Goal: Task Accomplishment & Management: Use online tool/utility

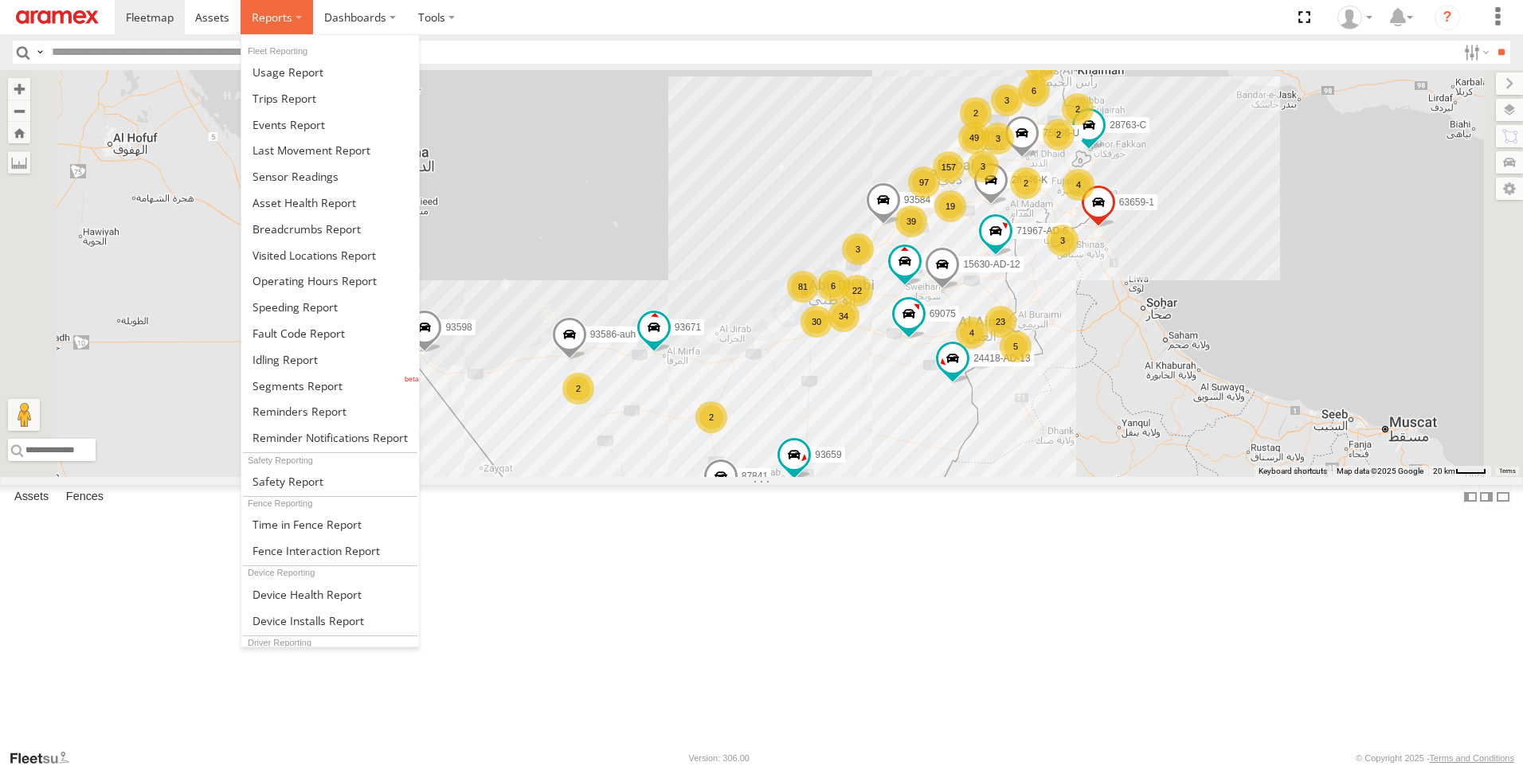
click at [276, 21] on span at bounding box center [272, 17] width 41 height 15
click at [335, 315] on span at bounding box center [294, 306] width 85 height 15
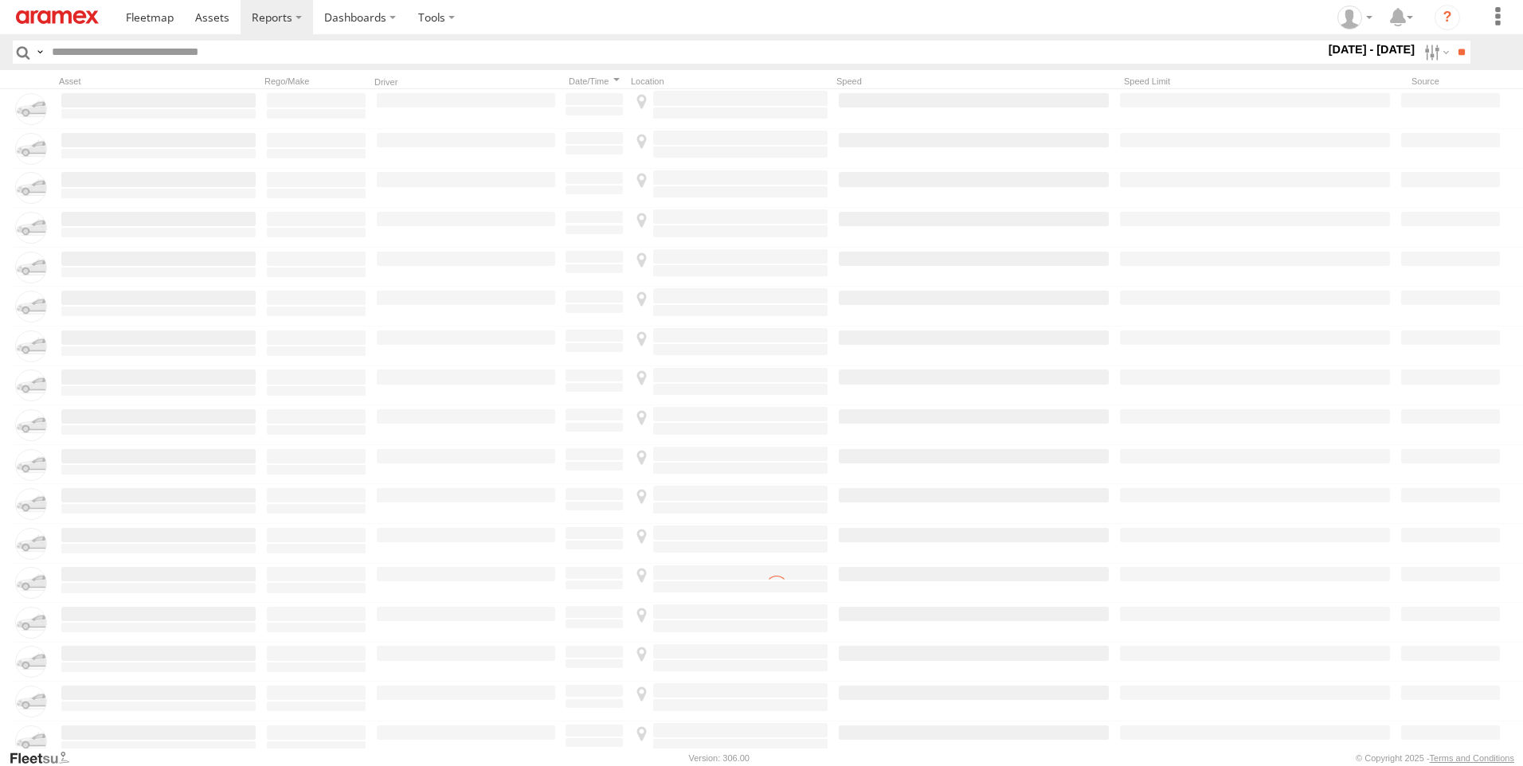
click at [1425, 57] on label at bounding box center [1435, 52] width 34 height 23
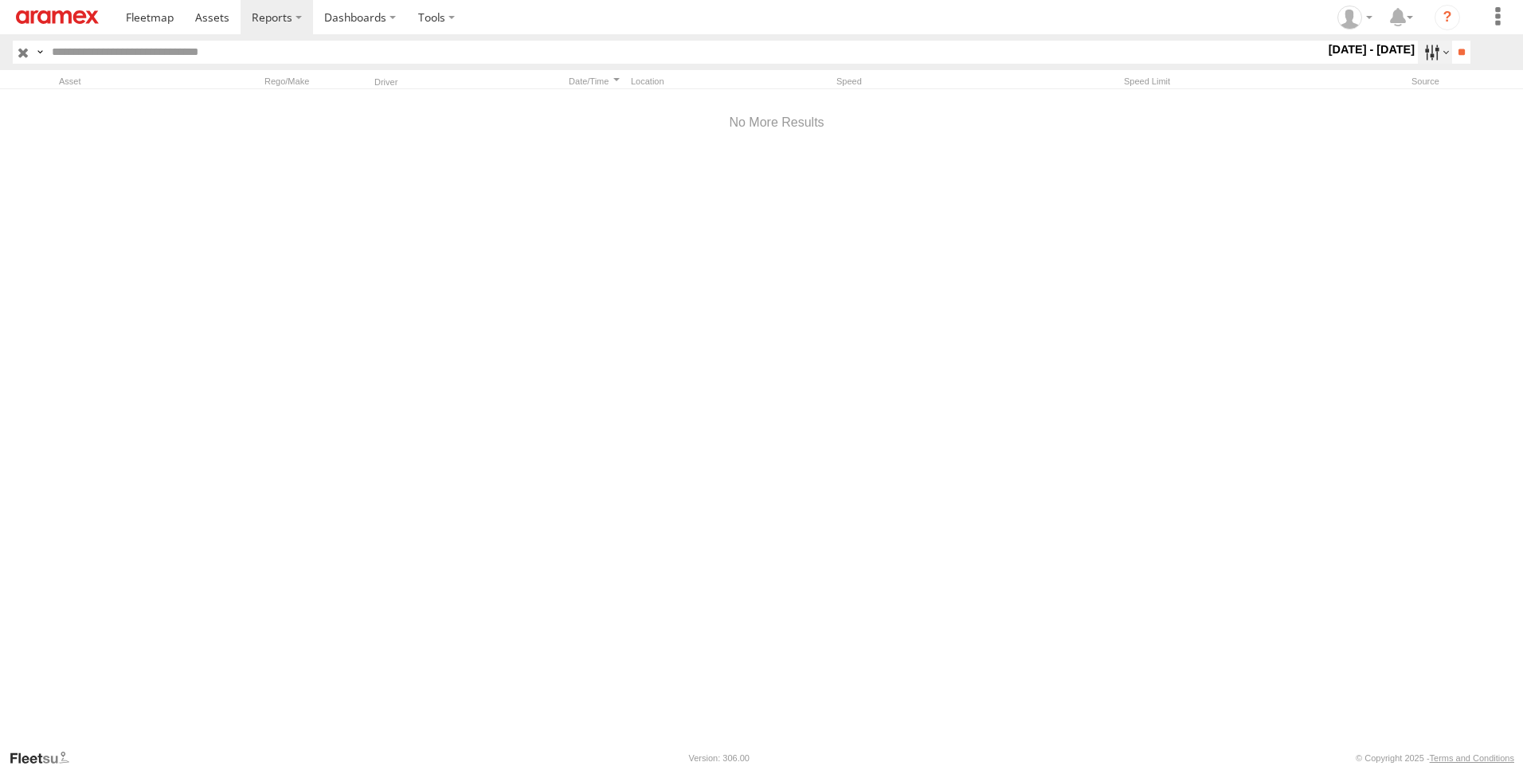
click at [1427, 54] on label at bounding box center [1435, 52] width 34 height 23
click at [0, 0] on label at bounding box center [0, 0] width 0 height 0
click at [0, 0] on label "AAN Branch" at bounding box center [0, 0] width 0 height 0
click at [0, 0] on span "Alquoz Branch" at bounding box center [0, 0] width 0 height 0
click at [0, 0] on div "Aramex Mofaic branch-[GEOGRAPHIC_DATA]" at bounding box center [0, 0] width 0 height 0
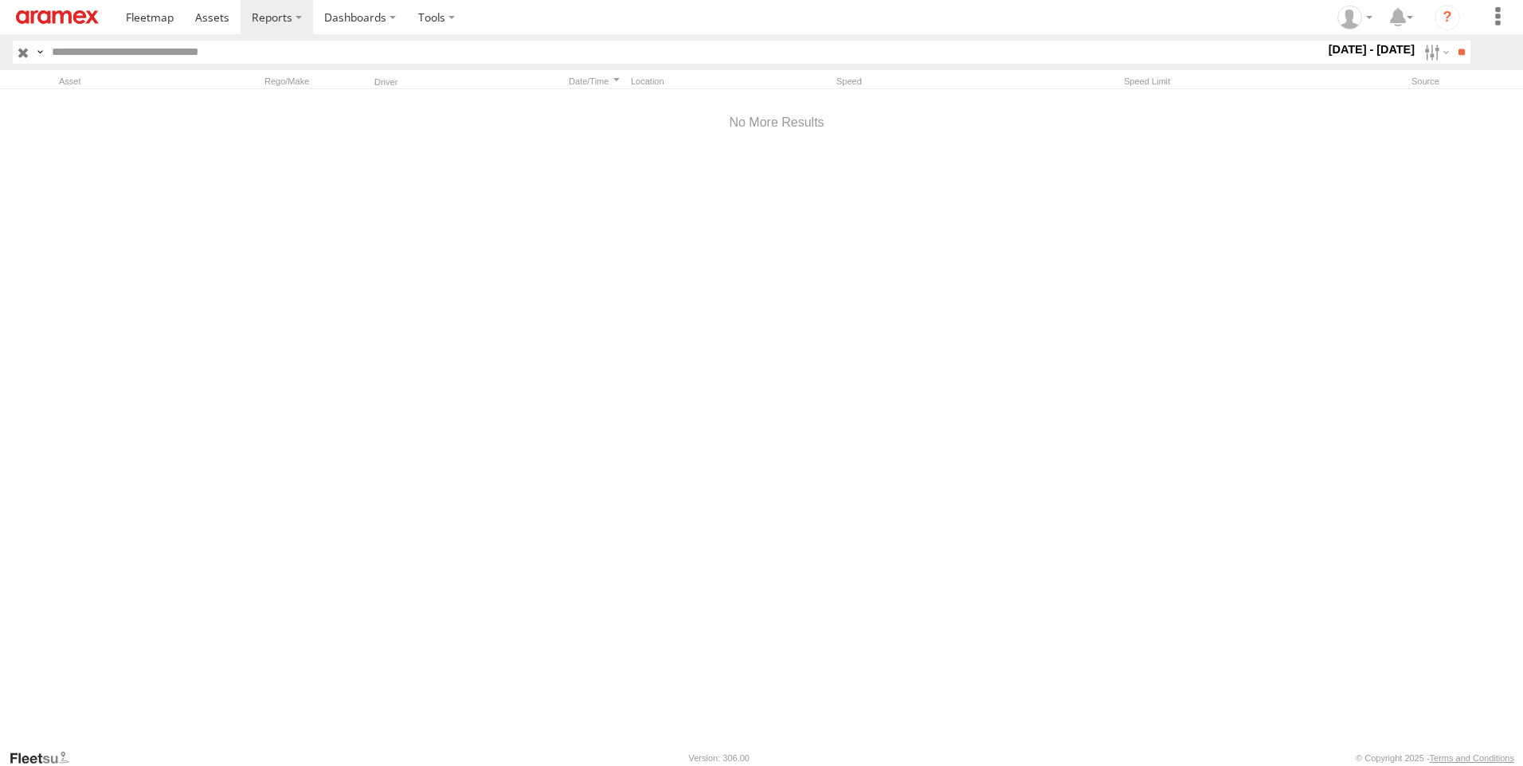
click at [0, 0] on span "Aramex Mofaic branch-[GEOGRAPHIC_DATA]" at bounding box center [0, 0] width 0 height 0
click at [0, 0] on span "Aramex Umm Ramool" at bounding box center [0, 0] width 0 height 0
click at [0, 0] on span "COURT DXB - GOP" at bounding box center [0, 0] width 0 height 0
click at [0, 0] on span "RAK Branch" at bounding box center [0, 0] width 0 height 0
click at [0, 0] on div "Sharjah Branch" at bounding box center [0, 0] width 0 height 0
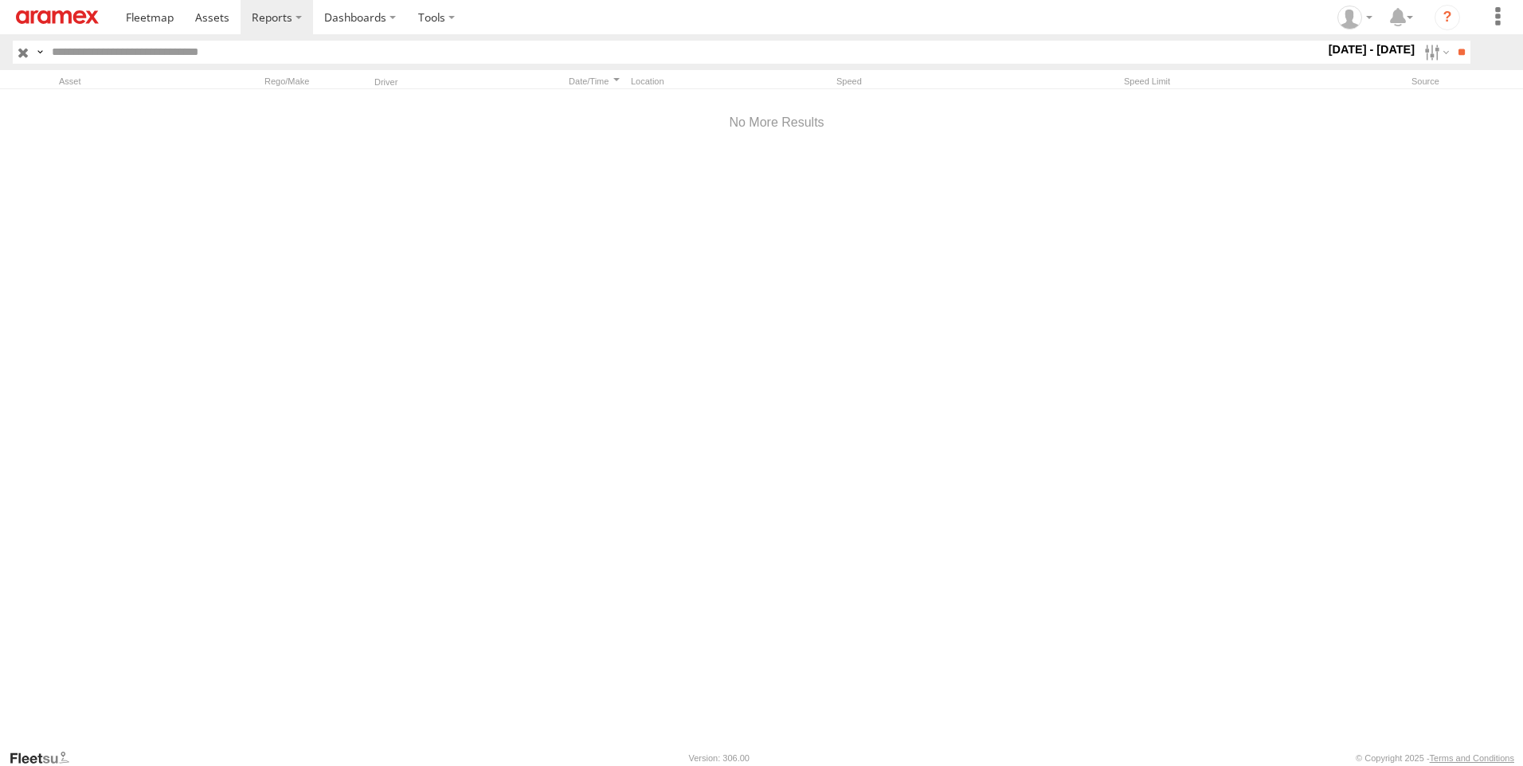
click at [0, 0] on span "Sharjah Branch" at bounding box center [0, 0] width 0 height 0
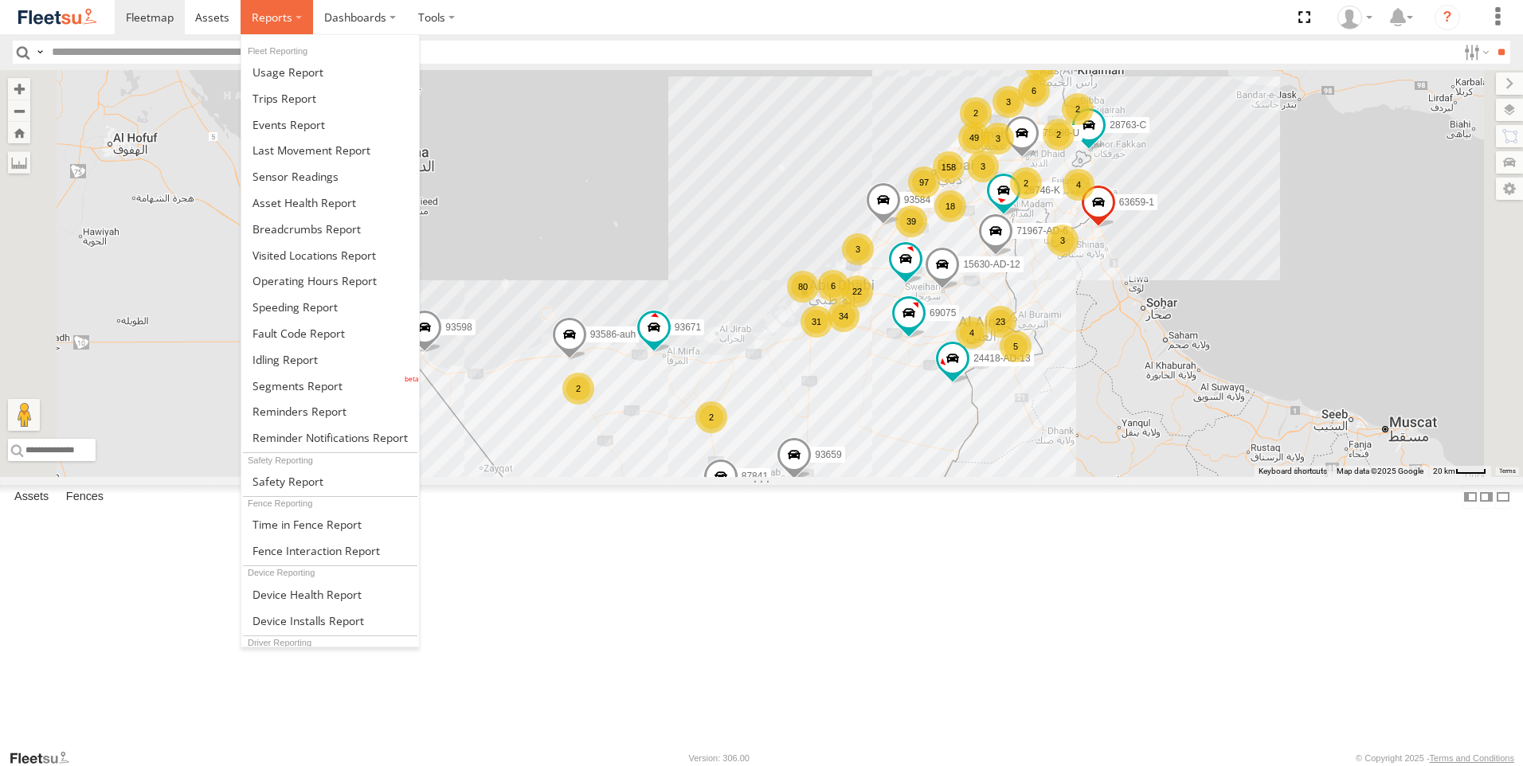
click at [302, 23] on label at bounding box center [277, 17] width 72 height 34
click at [343, 314] on link at bounding box center [330, 307] width 178 height 26
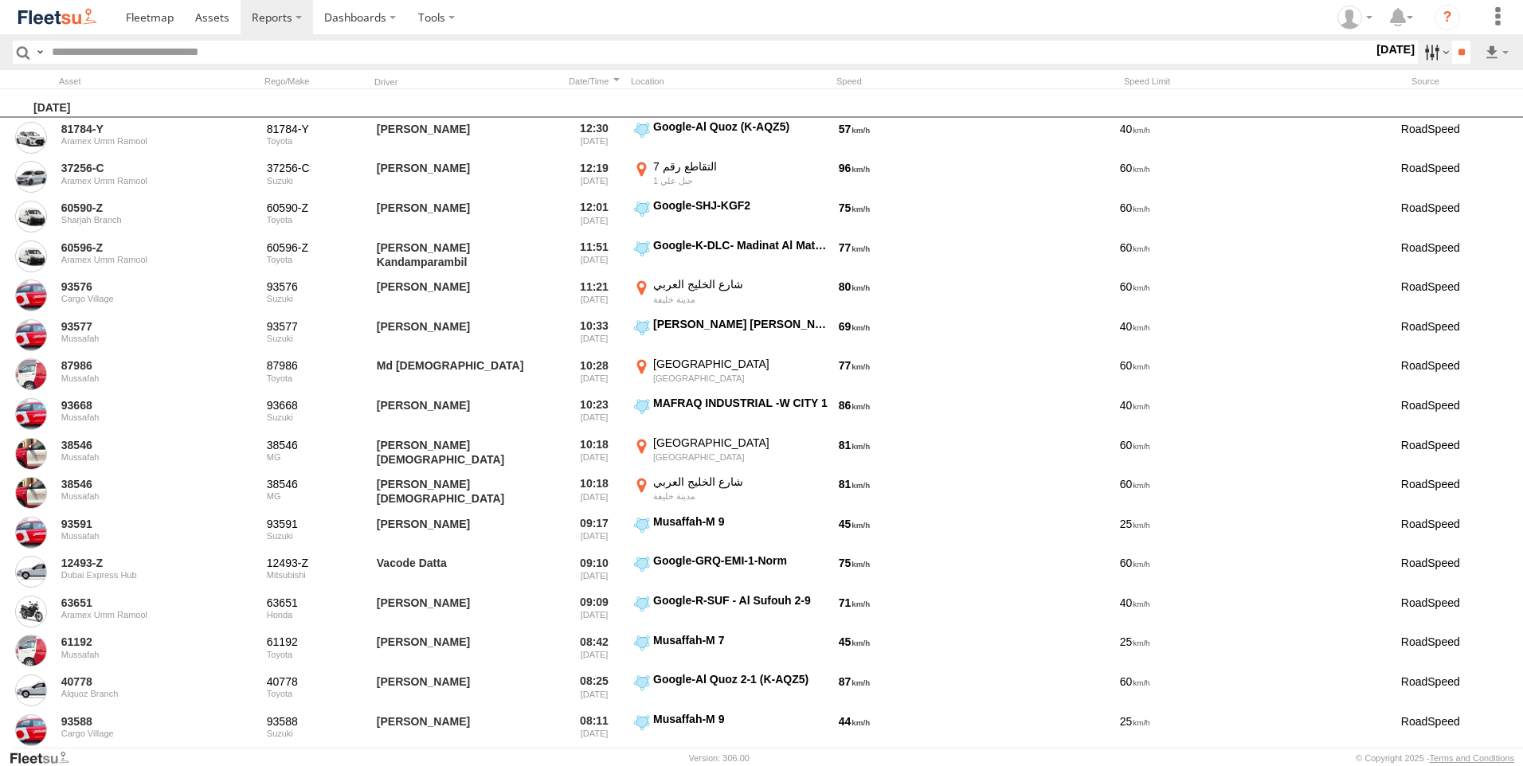
click at [1423, 62] on label at bounding box center [1435, 52] width 34 height 23
click at [0, 0] on label at bounding box center [0, 0] width 0 height 0
click at [0, 0] on span "AAN Branch" at bounding box center [0, 0] width 0 height 0
click at [0, 0] on span "Alquoz Branch" at bounding box center [0, 0] width 0 height 0
click at [0, 0] on div "Aramex Umm Ramool" at bounding box center [0, 0] width 0 height 0
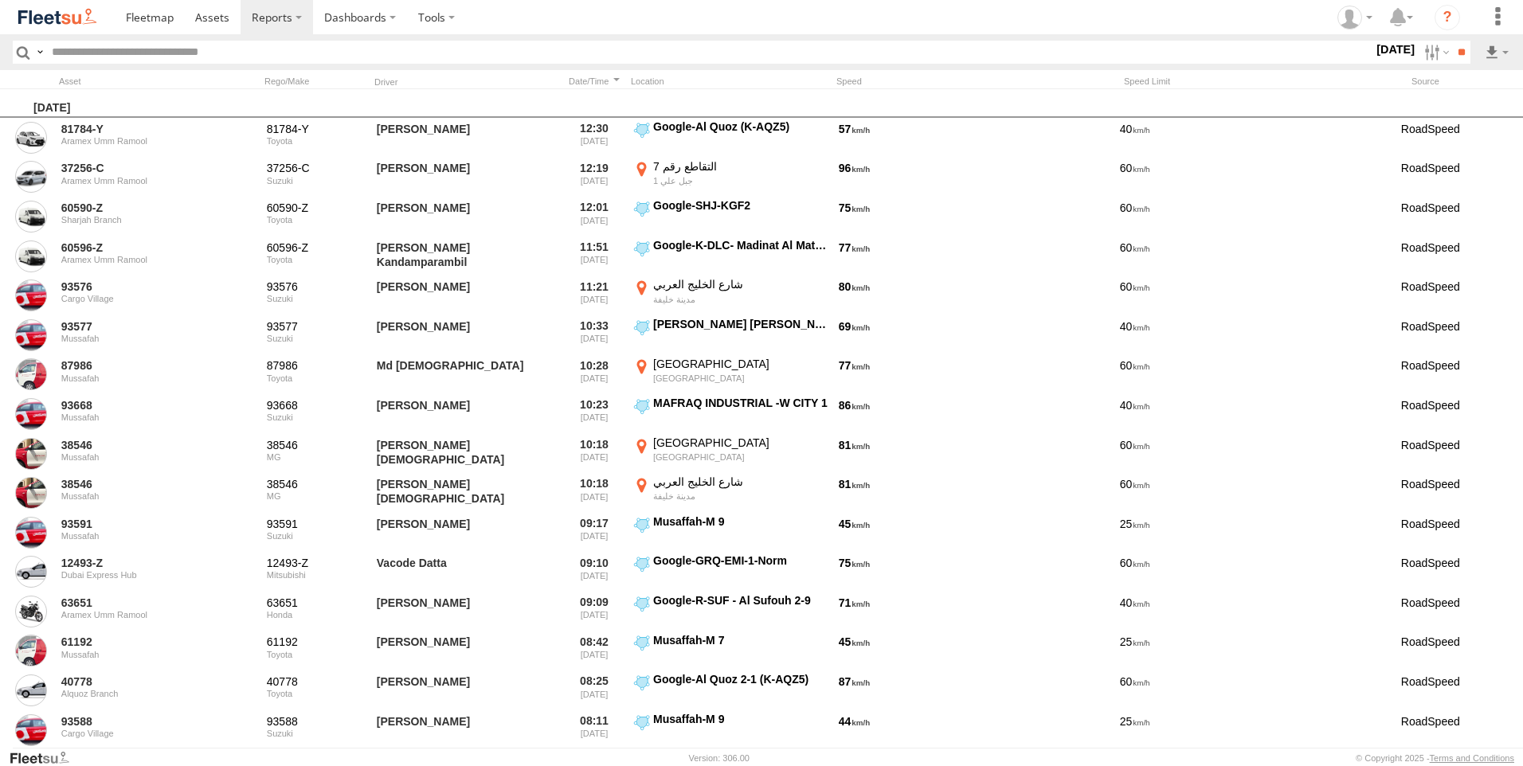
click at [0, 0] on span "Aramex Mofaic branch-[GEOGRAPHIC_DATA]" at bounding box center [0, 0] width 0 height 0
click at [0, 0] on div "COURT DXB - GOP" at bounding box center [0, 0] width 0 height 0
click at [0, 0] on span "Aramex Umm Ramool" at bounding box center [0, 0] width 0 height 0
click at [0, 0] on div "Aramex Umm Ramool" at bounding box center [0, 0] width 0 height 0
click at [0, 0] on span "COURT DXB - GOP" at bounding box center [0, 0] width 0 height 0
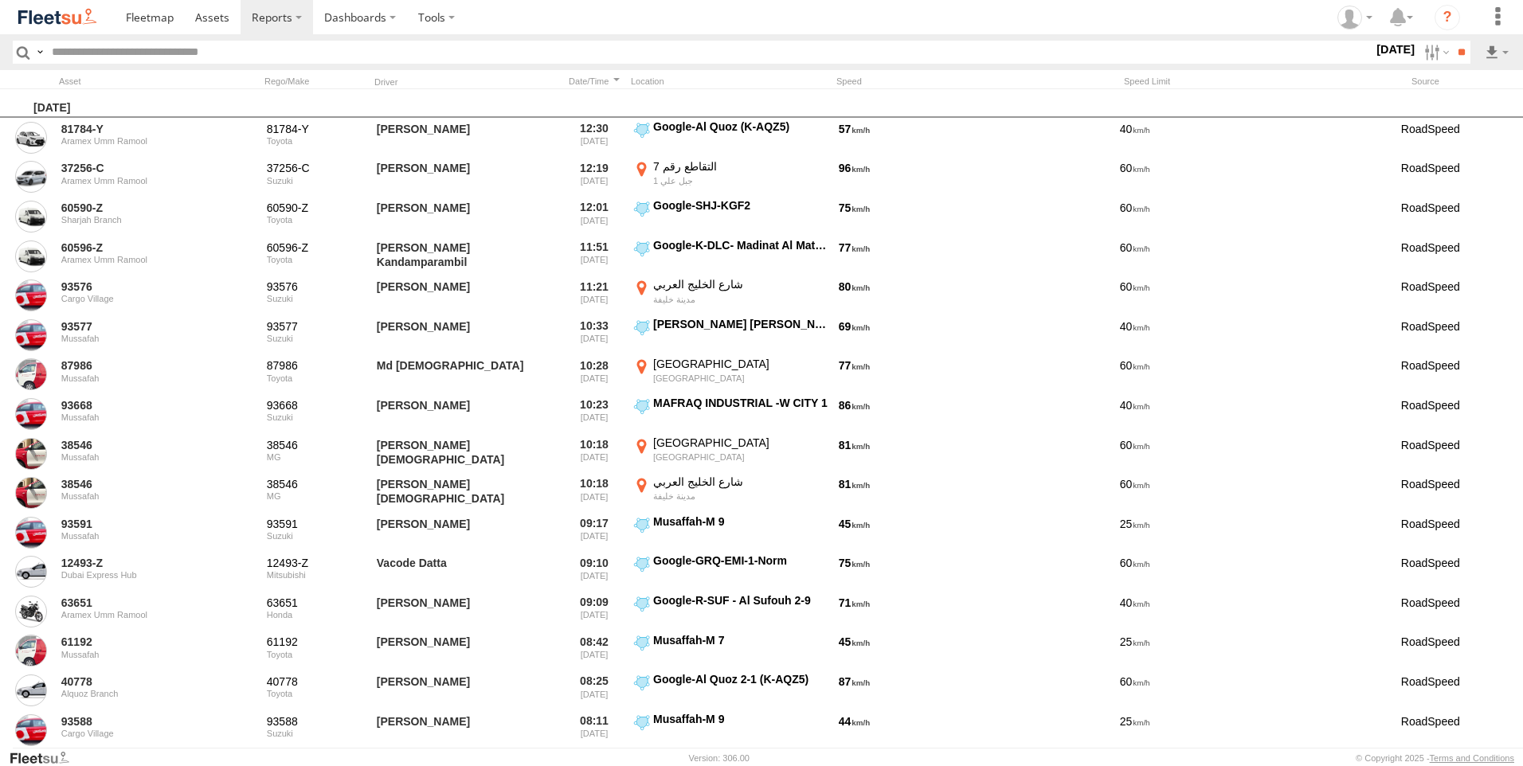
drag, startPoint x: 90, startPoint y: 280, endPoint x: 92, endPoint y: 299, distance: 18.4
click at [0, 0] on span "RAK Branch" at bounding box center [0, 0] width 0 height 0
click at [0, 0] on span "Sharjah Branch" at bounding box center [0, 0] width 0 height 0
click at [0, 0] on label at bounding box center [0, 0] width 0 height 0
click at [1461, 51] on input "**" at bounding box center [1461, 52] width 18 height 23
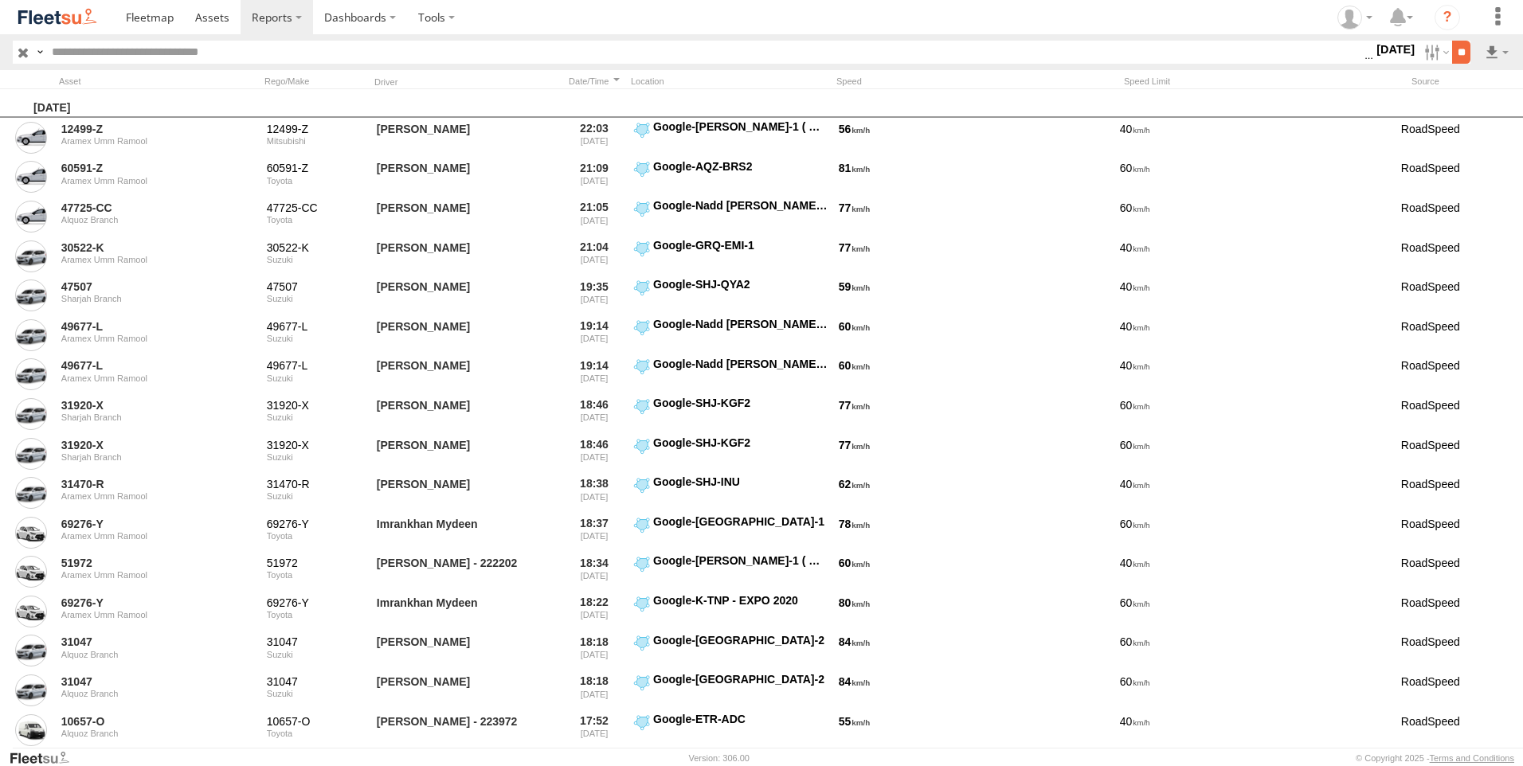
click at [1460, 52] on input "**" at bounding box center [1461, 52] width 18 height 23
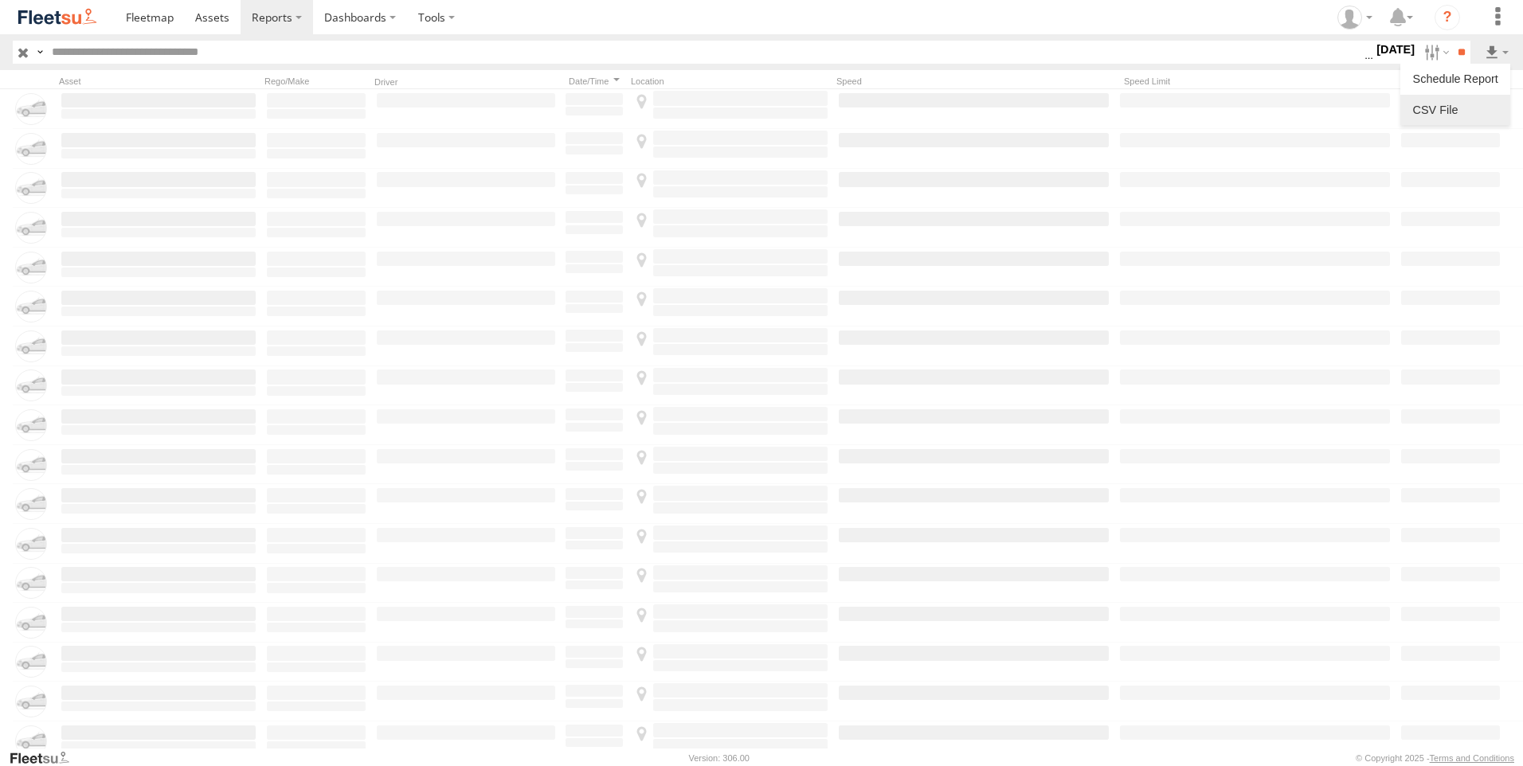
click at [1456, 106] on link at bounding box center [1455, 110] width 97 height 24
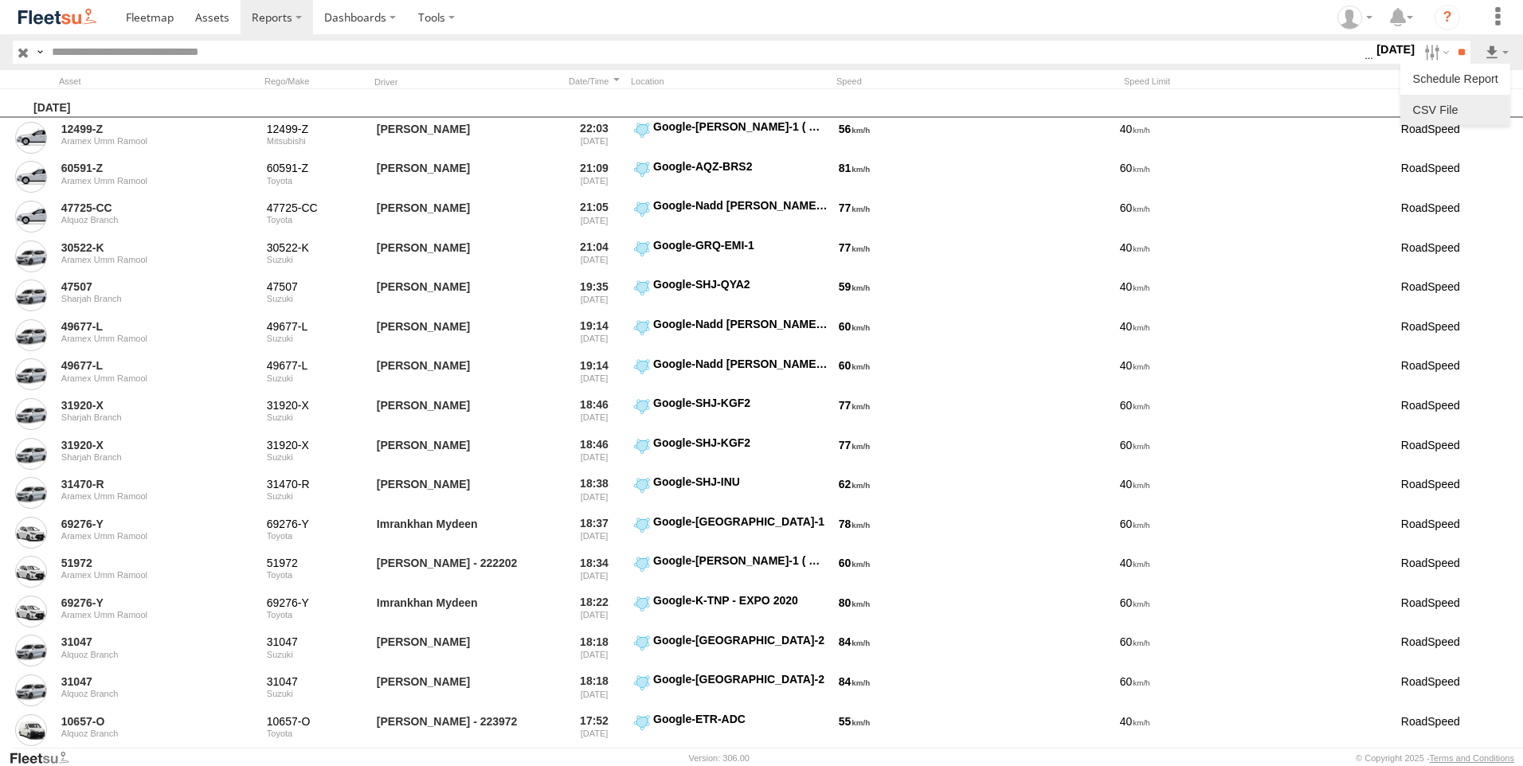
click at [1442, 112] on link at bounding box center [1455, 110] width 97 height 24
click at [1425, 51] on label at bounding box center [1435, 52] width 34 height 23
click at [1423, 55] on label at bounding box center [1435, 52] width 34 height 23
